Goal: Browse casually

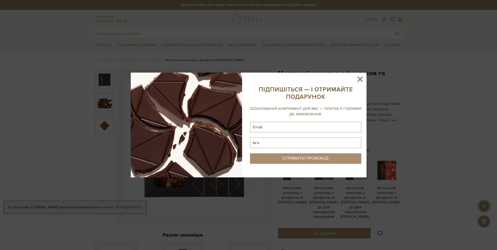
click at [361, 80] on icon at bounding box center [359, 78] width 5 height 5
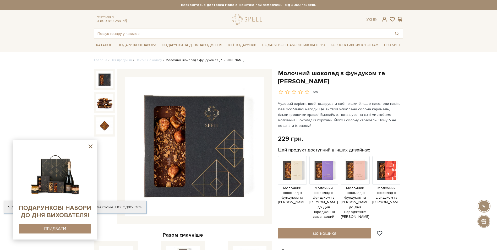
click at [92, 145] on icon at bounding box center [90, 146] width 7 height 7
